Goal: Information Seeking & Learning: Learn about a topic

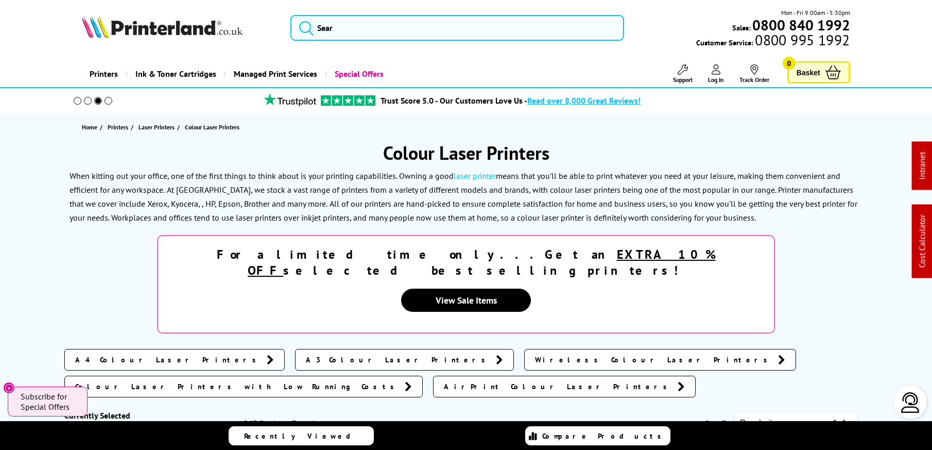
click at [681, 74] on icon at bounding box center [683, 69] width 10 height 10
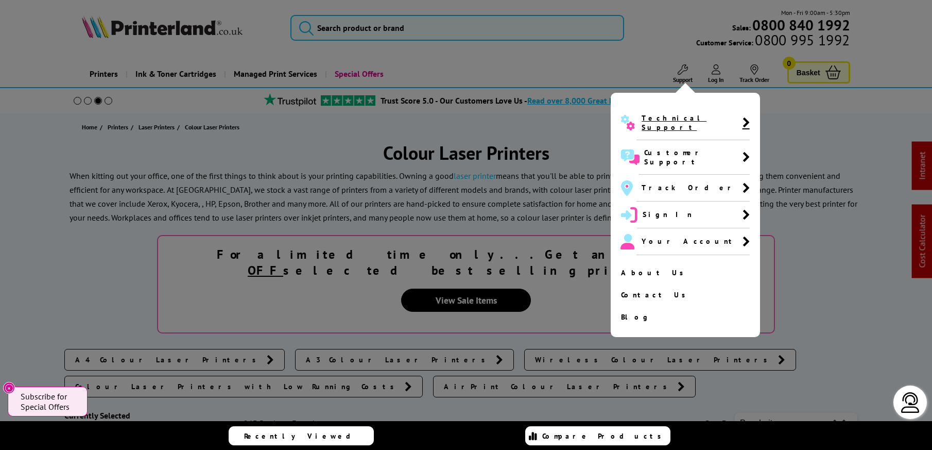
click at [674, 109] on span "Technical Support" at bounding box center [693, 123] width 113 height 35
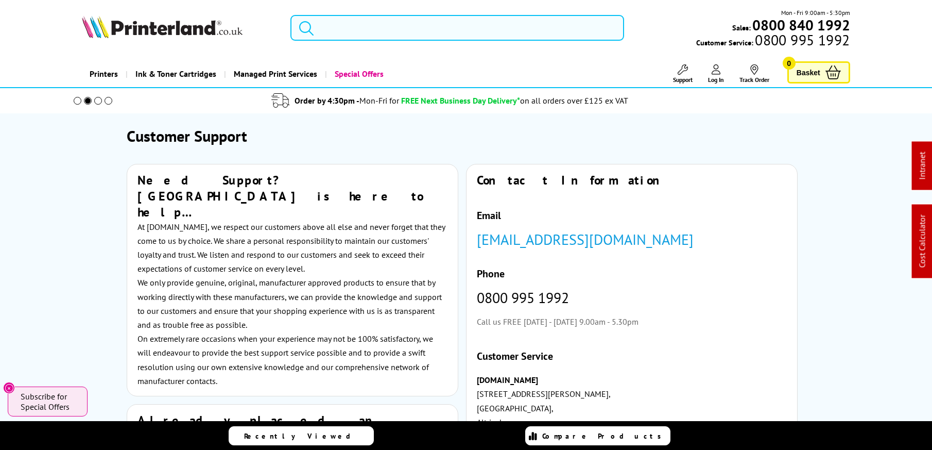
click at [491, 23] on input "search" at bounding box center [458, 28] width 334 height 26
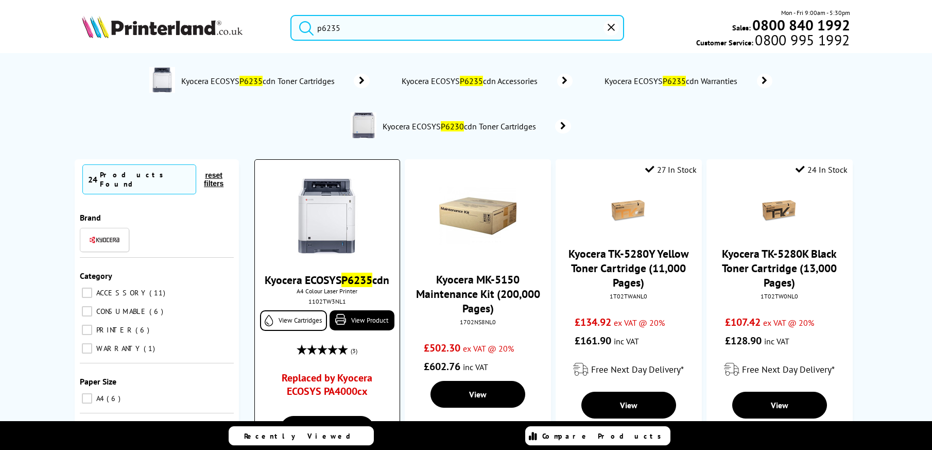
type input "p6235"
click at [335, 197] on img at bounding box center [326, 216] width 77 height 77
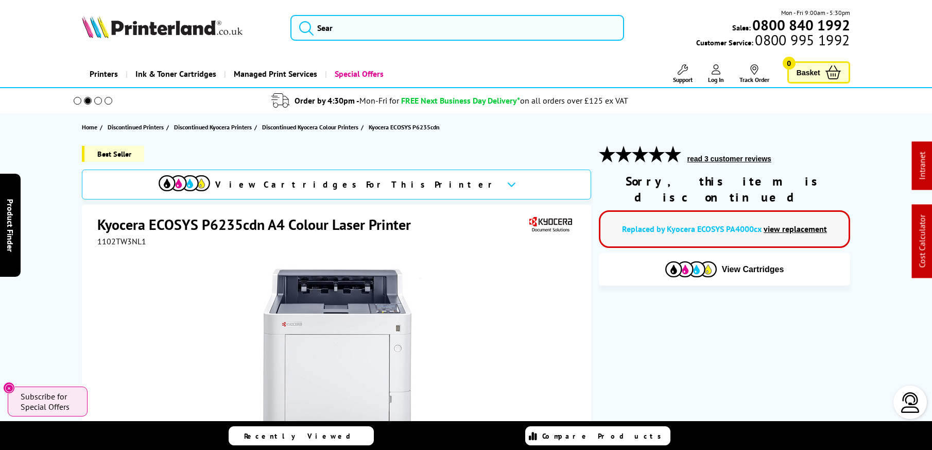
click at [212, 25] on img at bounding box center [162, 26] width 161 height 23
